Goal: Information Seeking & Learning: Learn about a topic

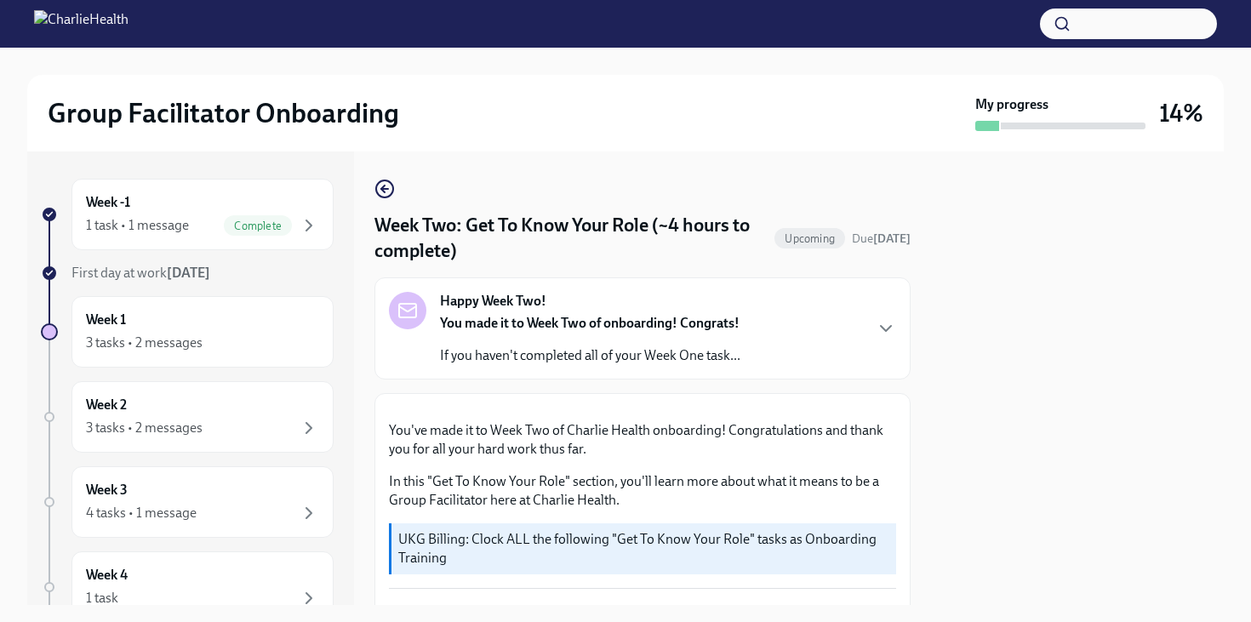
scroll to position [901, 0]
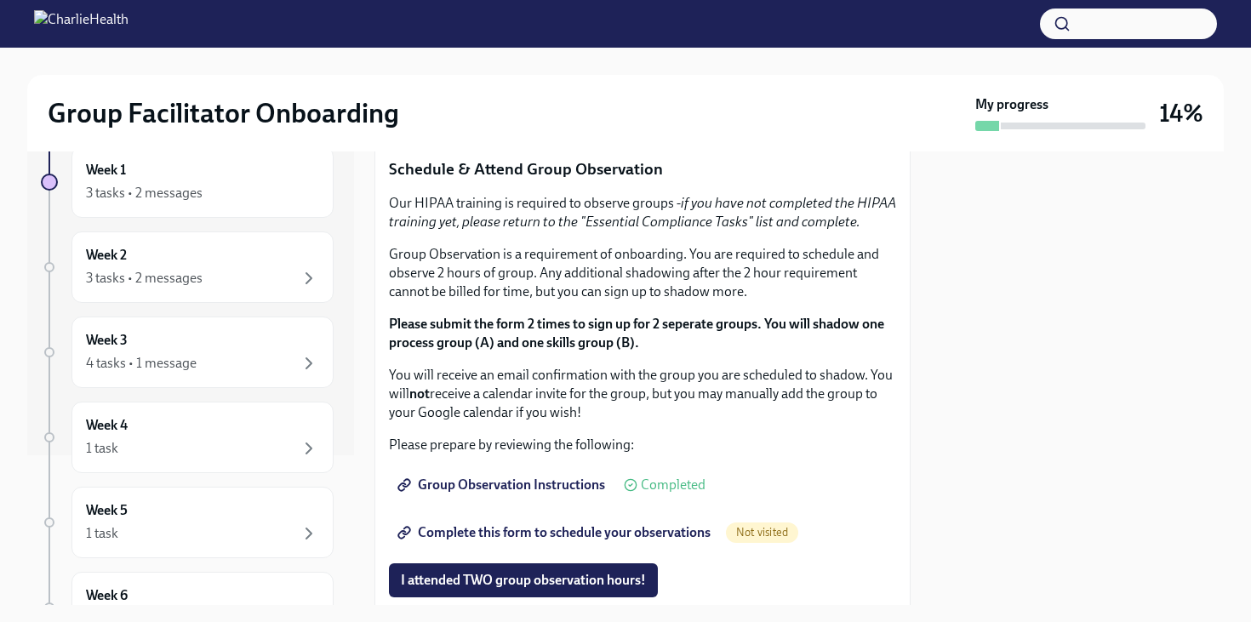
click at [526, 122] on span "I completed these three Docebo courses!" at bounding box center [520, 113] width 239 height 17
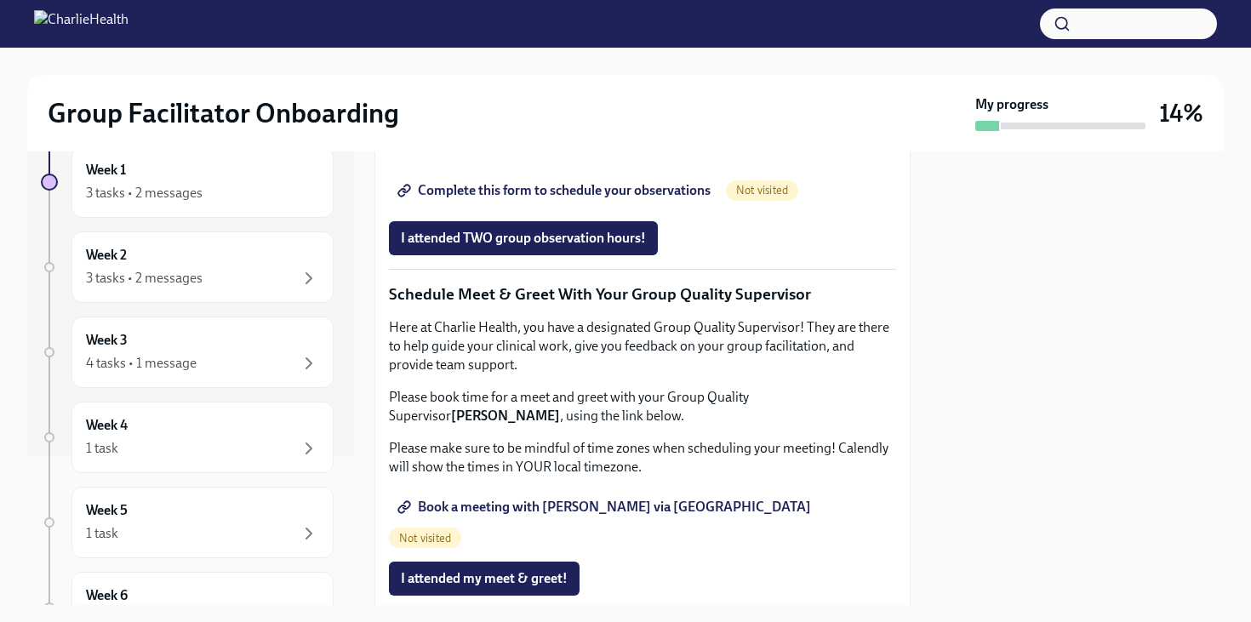
scroll to position [1242, 0]
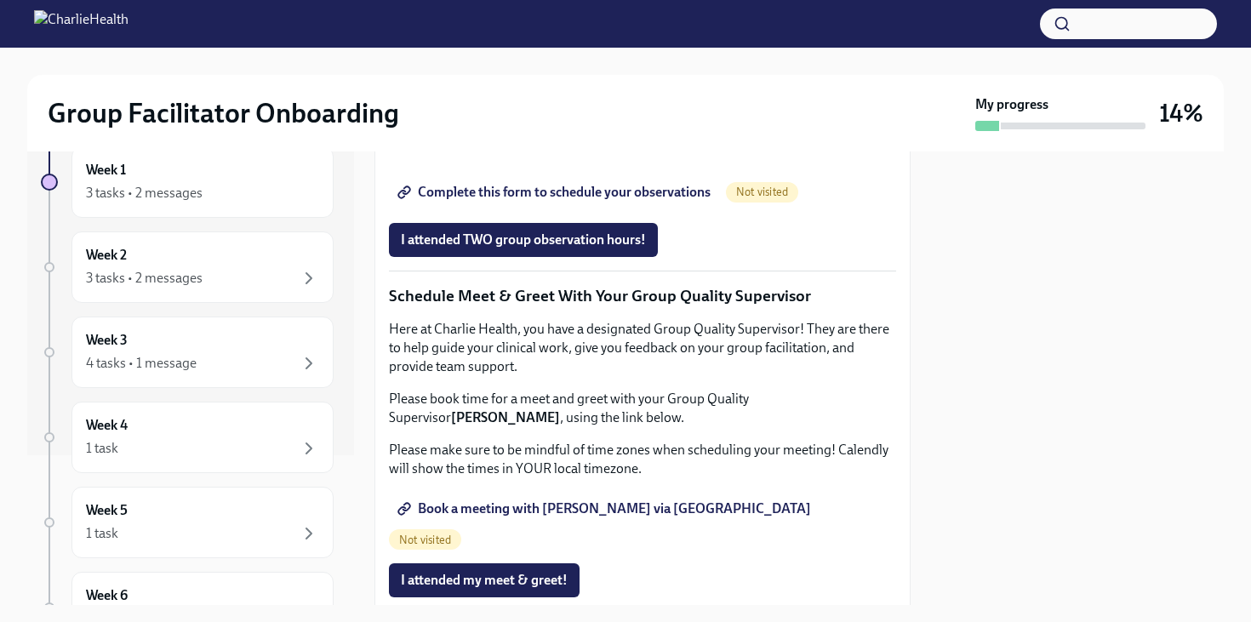
click at [487, 153] on span "Group Observation Instructions" at bounding box center [503, 144] width 204 height 17
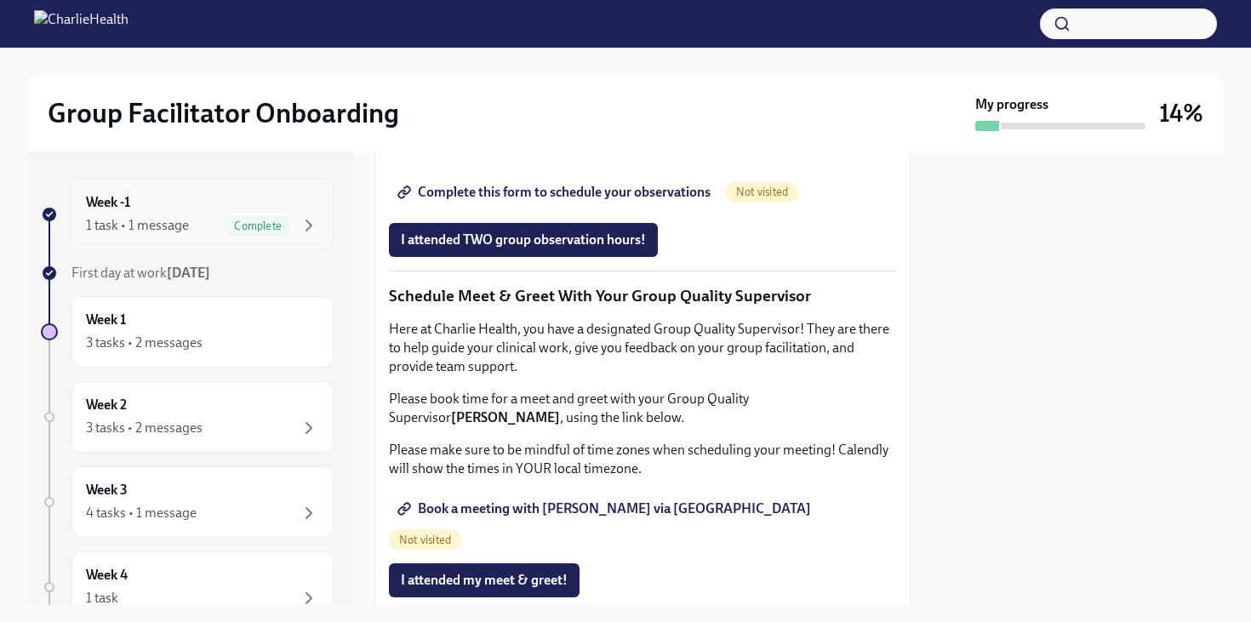
click at [189, 237] on div "Week -1 1 task • 1 message Complete" at bounding box center [202, 214] width 262 height 71
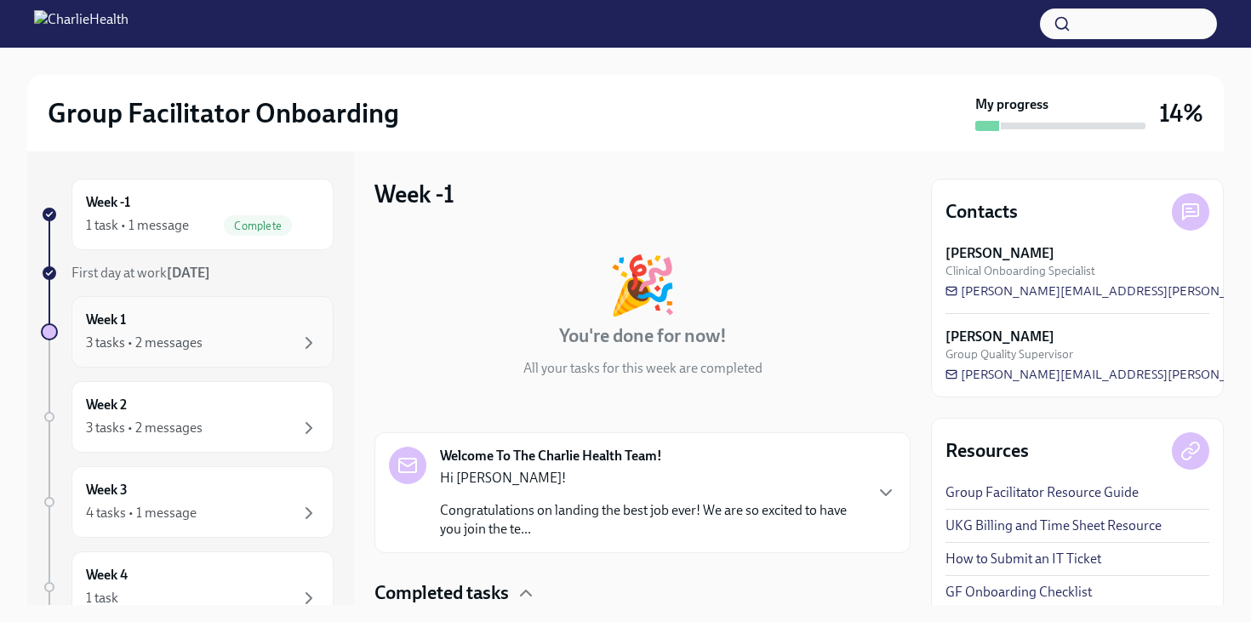
click at [165, 335] on div "3 tasks • 2 messages" at bounding box center [144, 343] width 117 height 19
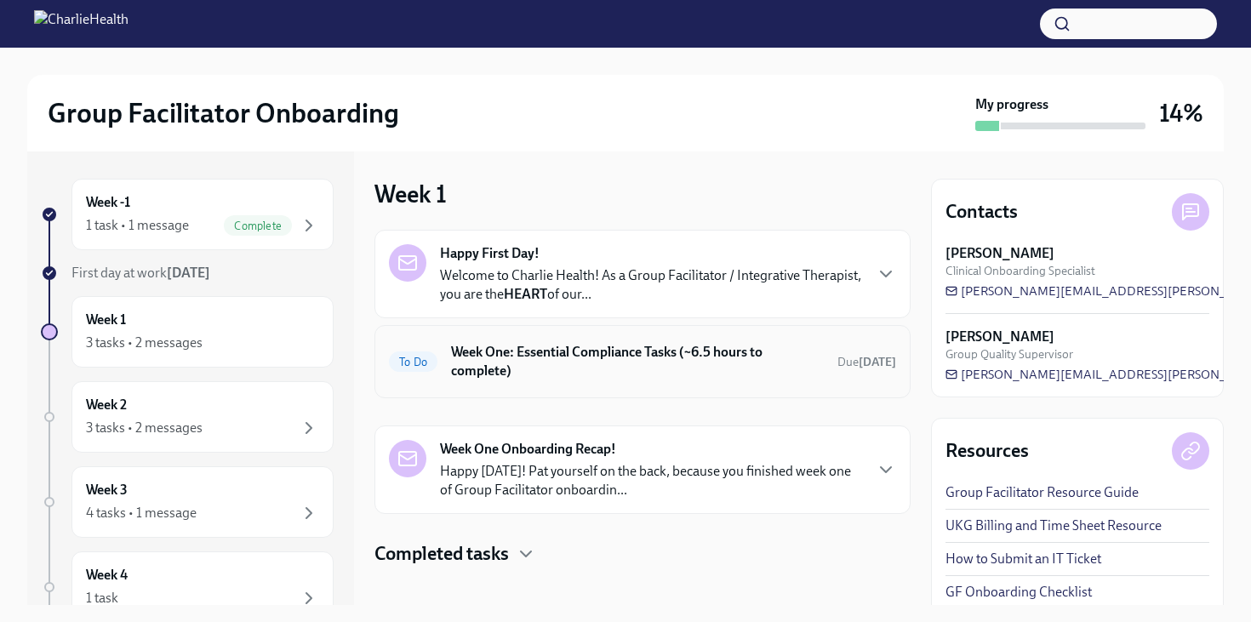
click at [589, 352] on h6 "Week One: Essential Compliance Tasks (~6.5 hours to complete)" at bounding box center [637, 361] width 373 height 37
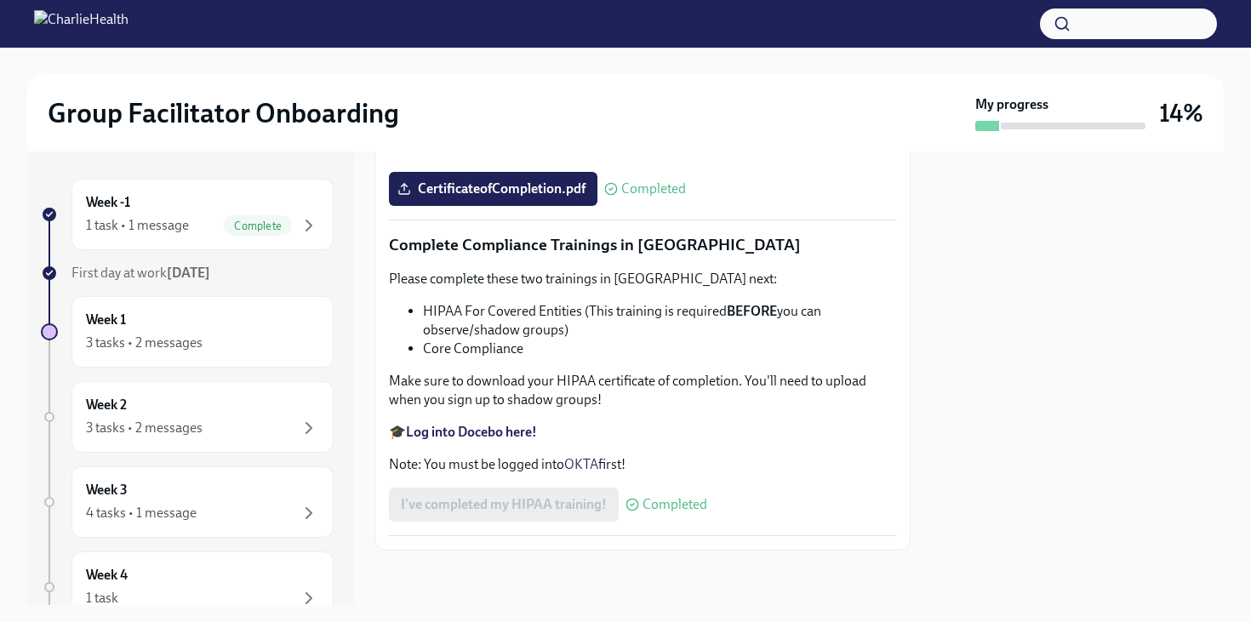
scroll to position [4030, 0]
click at [483, 431] on strong "Log into Docebo here!" at bounding box center [471, 432] width 131 height 16
click at [204, 424] on div "3 tasks • 2 messages" at bounding box center [202, 428] width 233 height 20
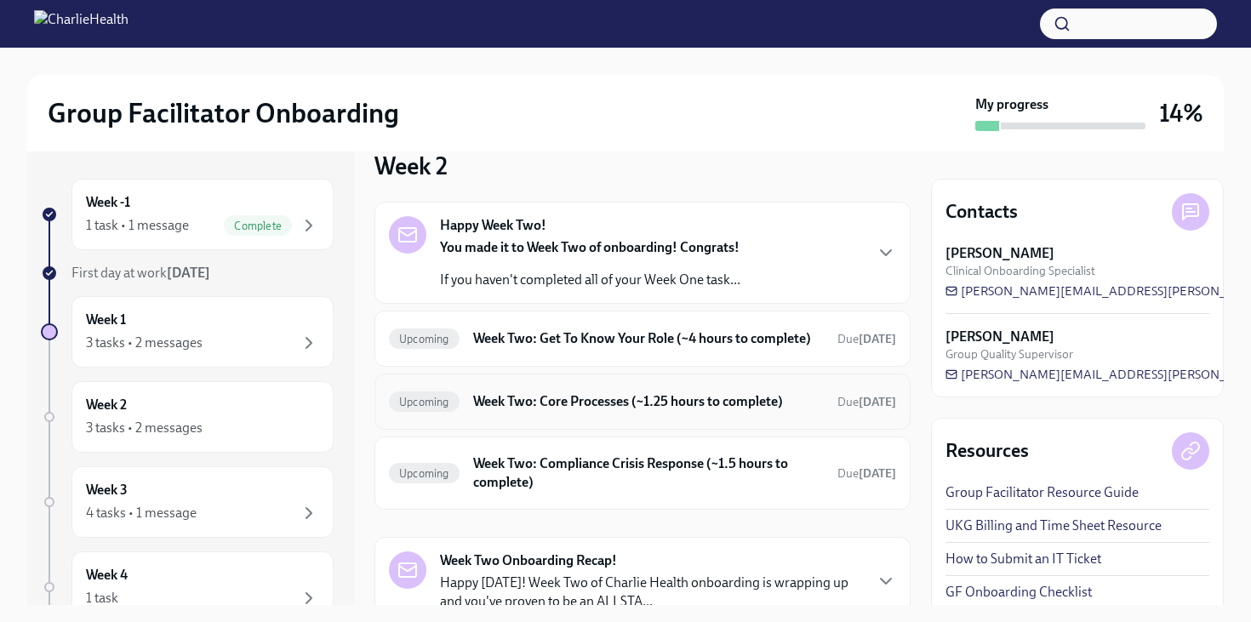
scroll to position [29, 0]
click at [661, 344] on h6 "Week Two: Get To Know Your Role (~4 hours to complete)" at bounding box center [648, 338] width 351 height 19
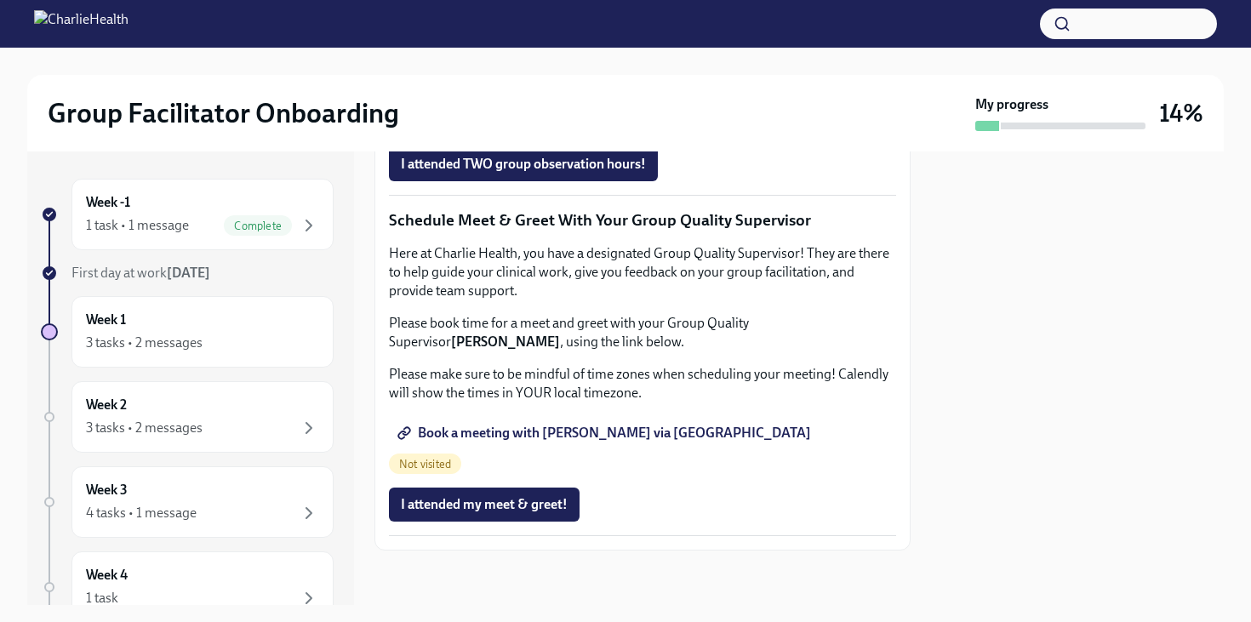
scroll to position [1464, 0]
click at [519, 125] on span "Complete this form to schedule your observations" at bounding box center [556, 116] width 310 height 17
click at [483, 442] on span "Book a meeting with [PERSON_NAME] via [GEOGRAPHIC_DATA]" at bounding box center [606, 433] width 410 height 17
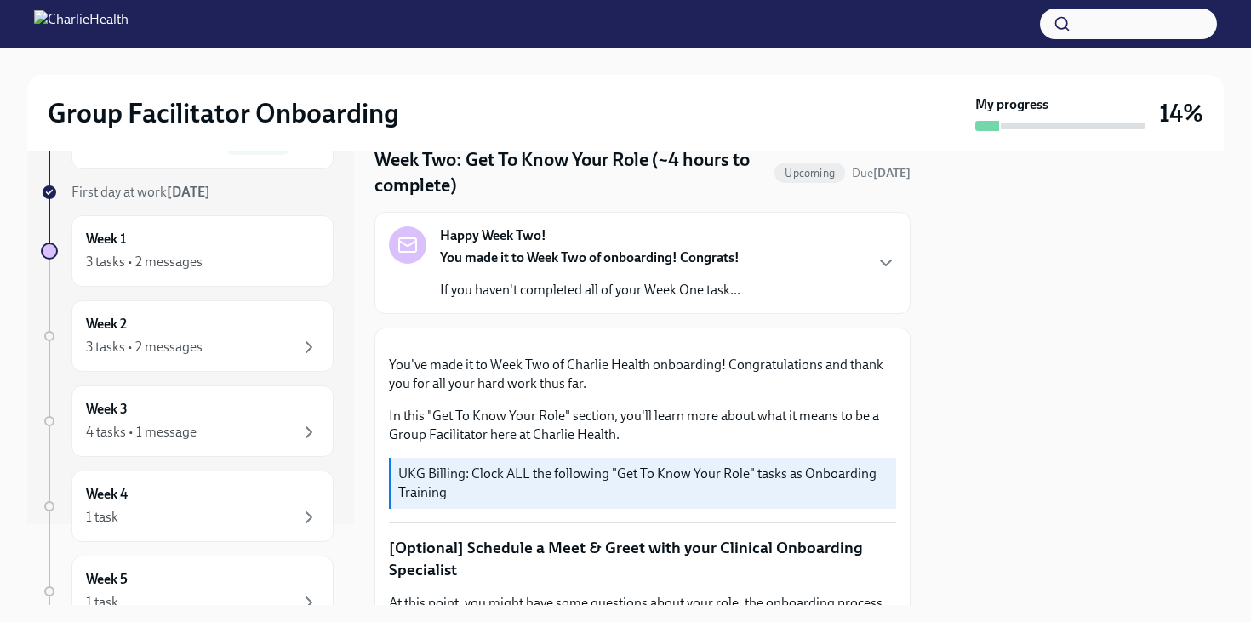
scroll to position [0, 0]
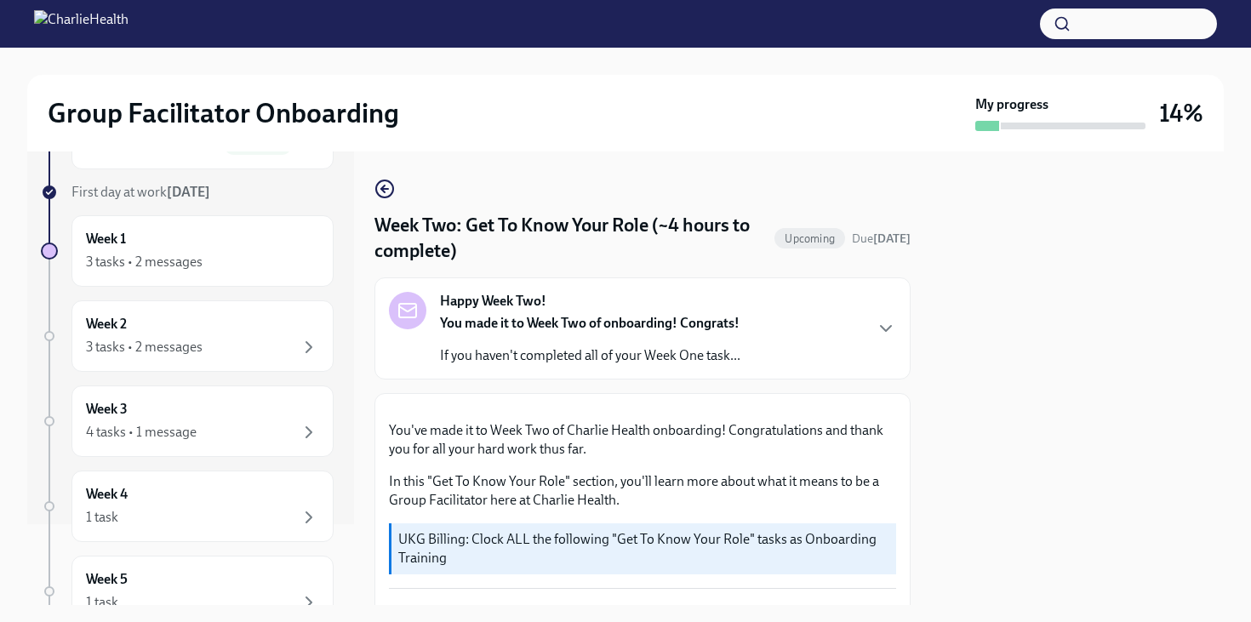
click at [672, 307] on div "Happy Week Two! You made it to Week Two of onboarding! Congrats! If you haven't…" at bounding box center [590, 328] width 300 height 73
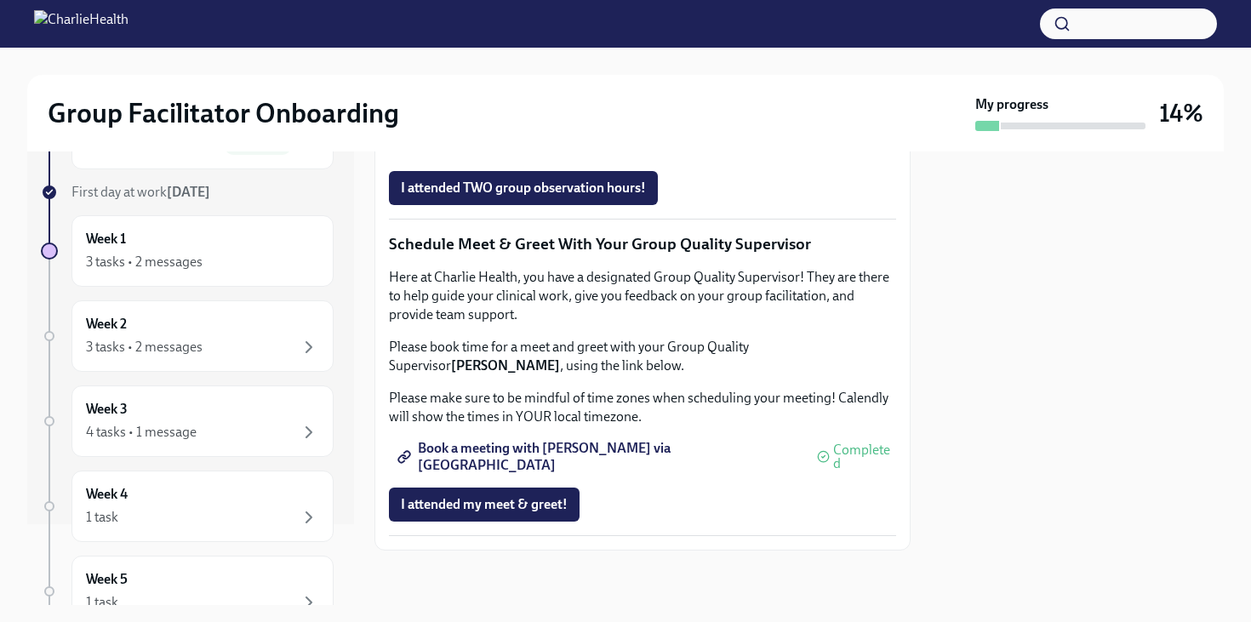
scroll to position [2194, 0]
click at [245, 351] on div "3 tasks • 2 messages" at bounding box center [202, 347] width 233 height 20
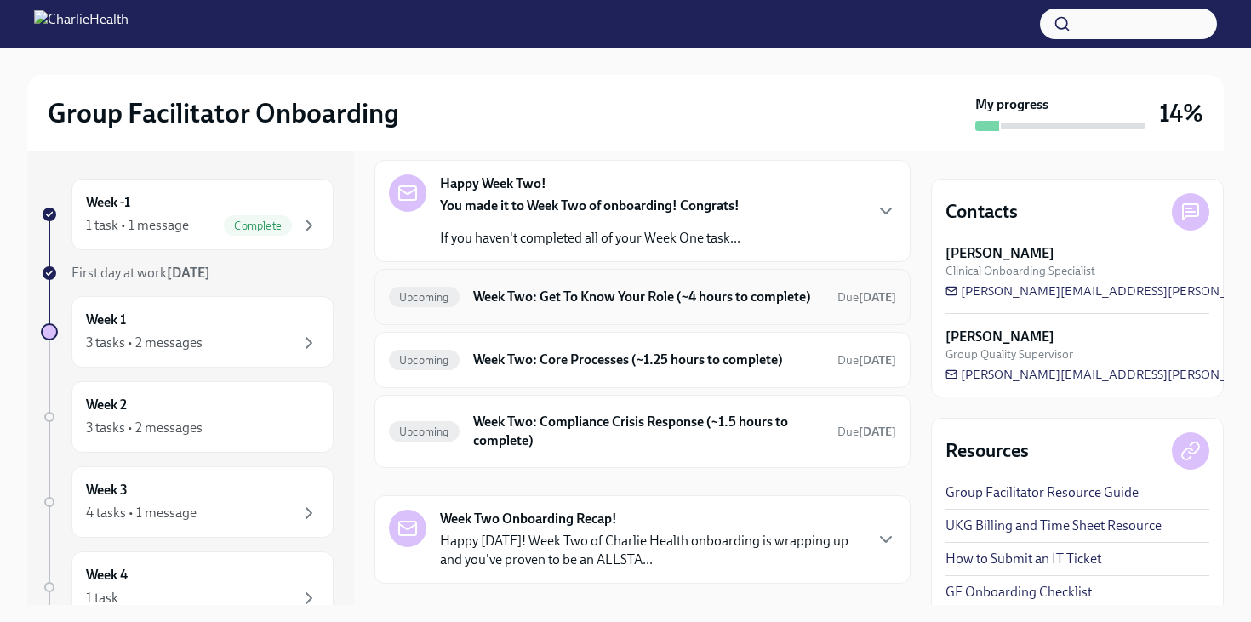
scroll to position [103, 0]
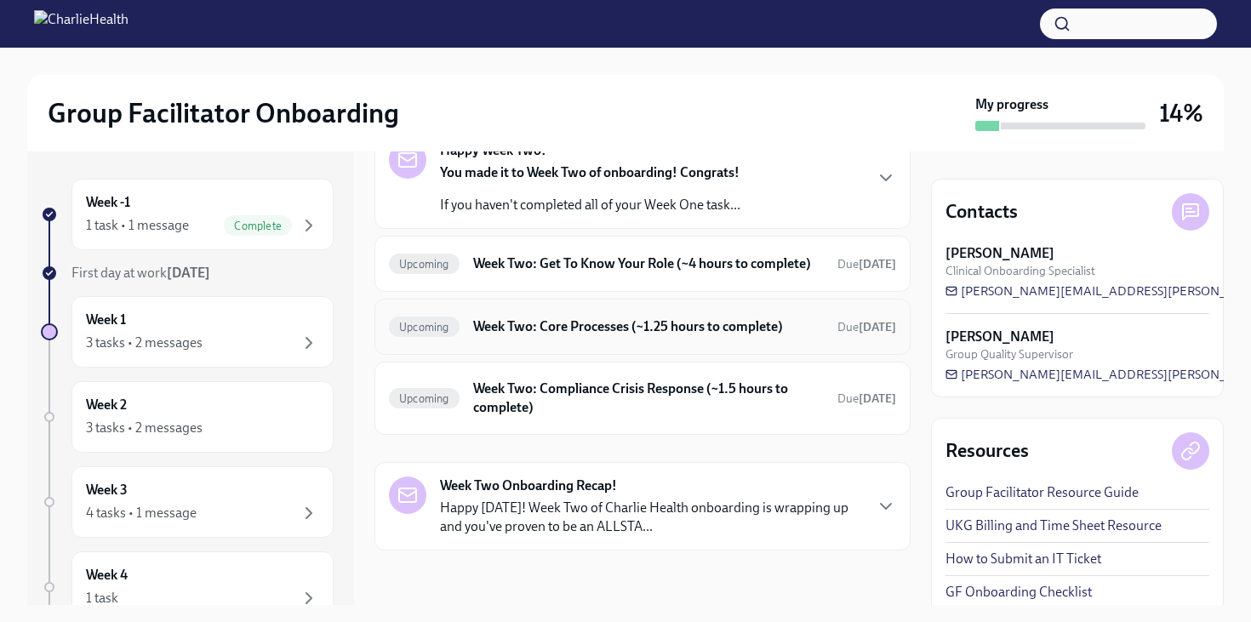
click at [585, 319] on h6 "Week Two: Core Processes (~1.25 hours to complete)" at bounding box center [648, 326] width 351 height 19
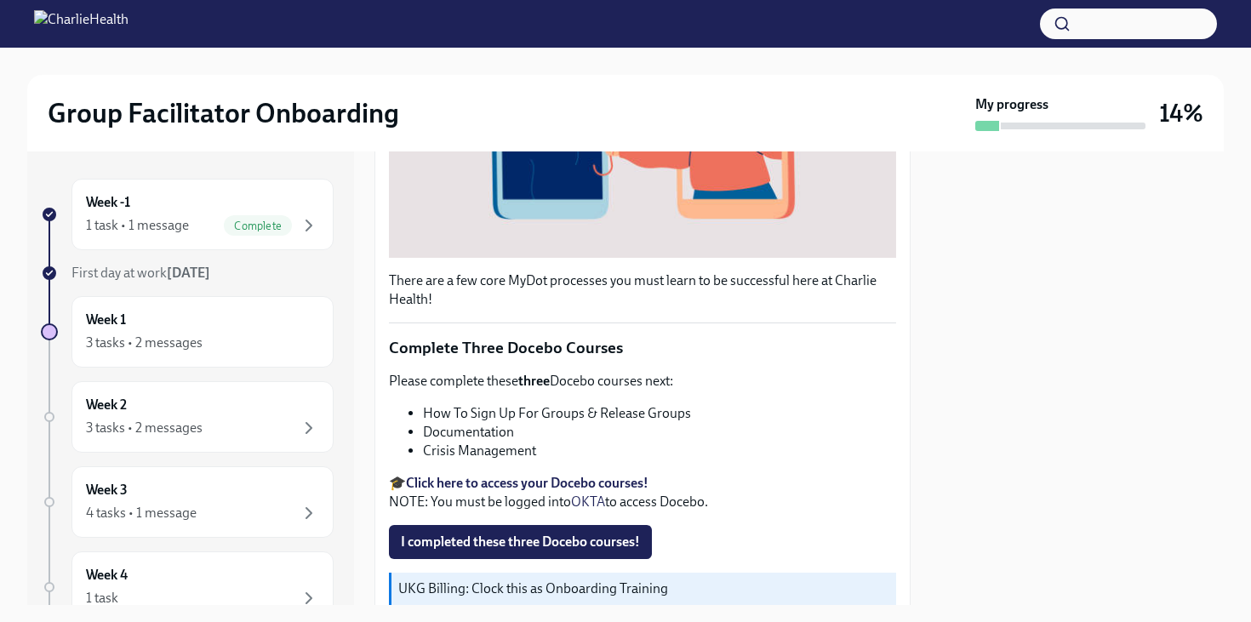
scroll to position [572, 0]
